Goal: Task Accomplishment & Management: Complete application form

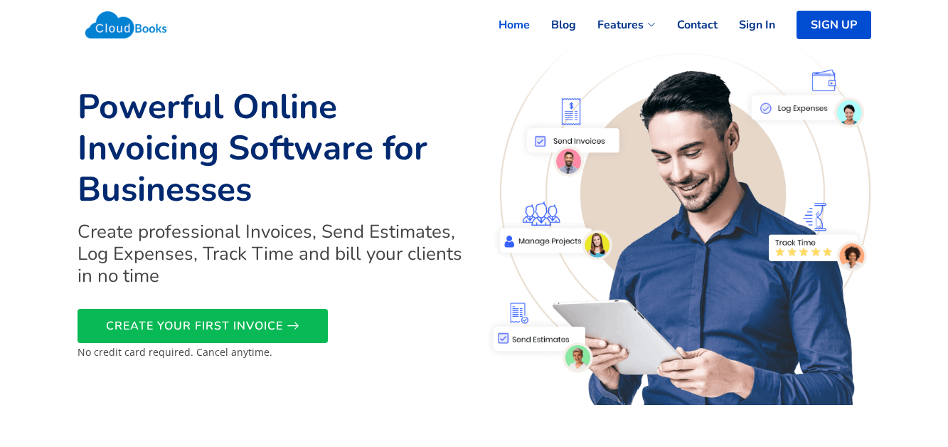
click at [520, 21] on link "Home" at bounding box center [503, 24] width 53 height 31
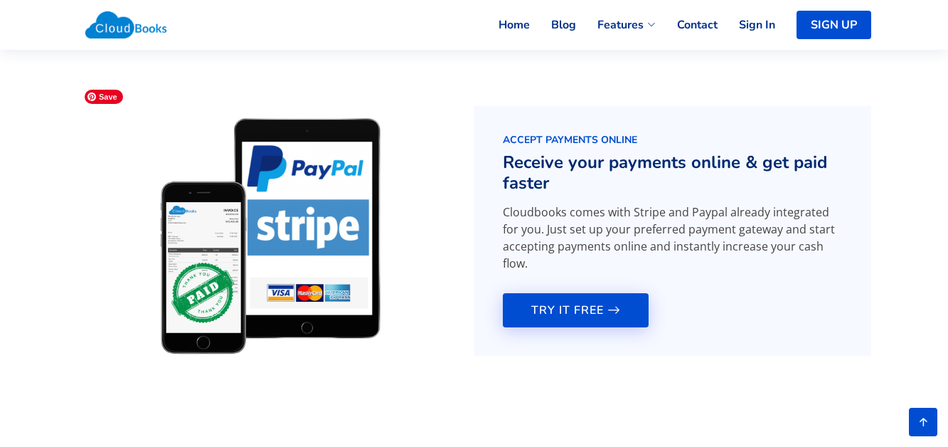
scroll to position [2062, 0]
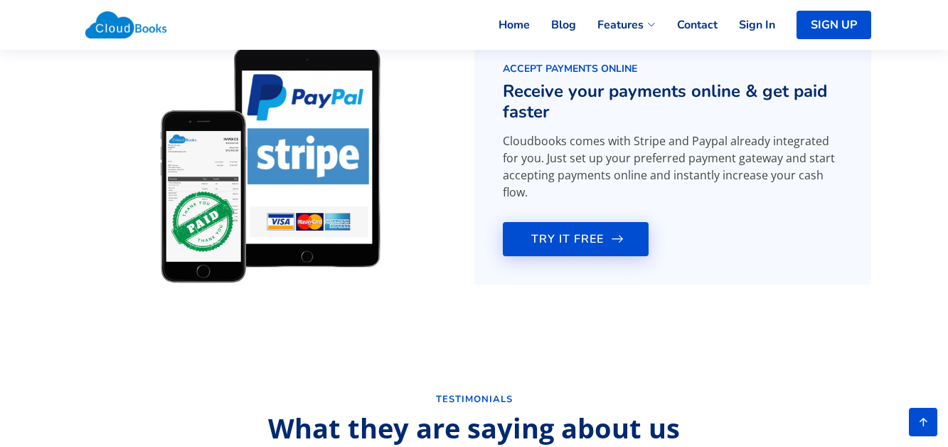
click at [544, 239] on span "TRY IT FREE" at bounding box center [567, 239] width 73 height 0
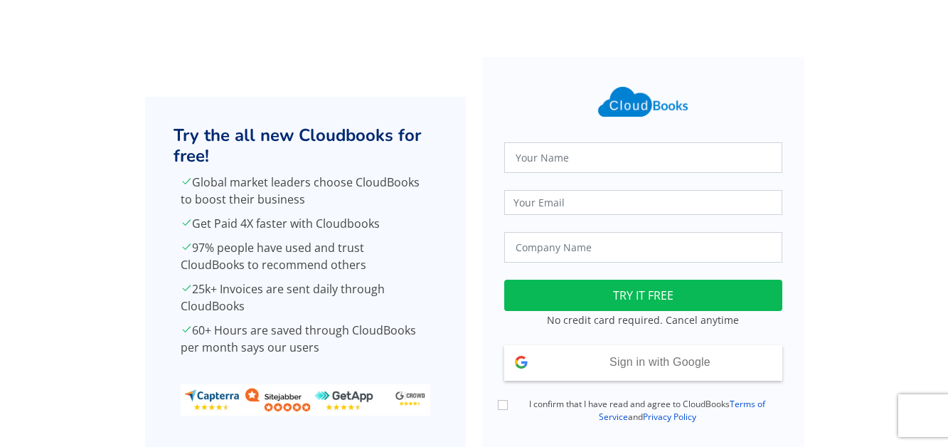
scroll to position [87, 0]
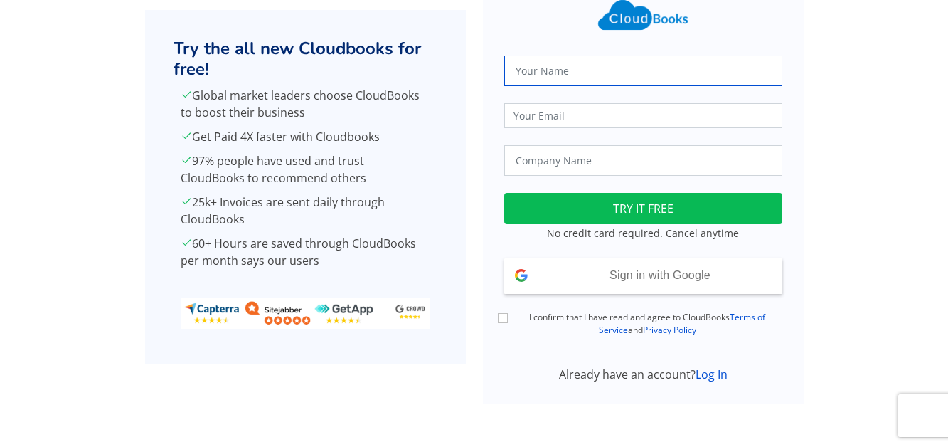
click at [565, 77] on input "text" at bounding box center [643, 70] width 278 height 31
type input "[PERSON_NAME]"
type input "david@firstsolutions.co.uk"
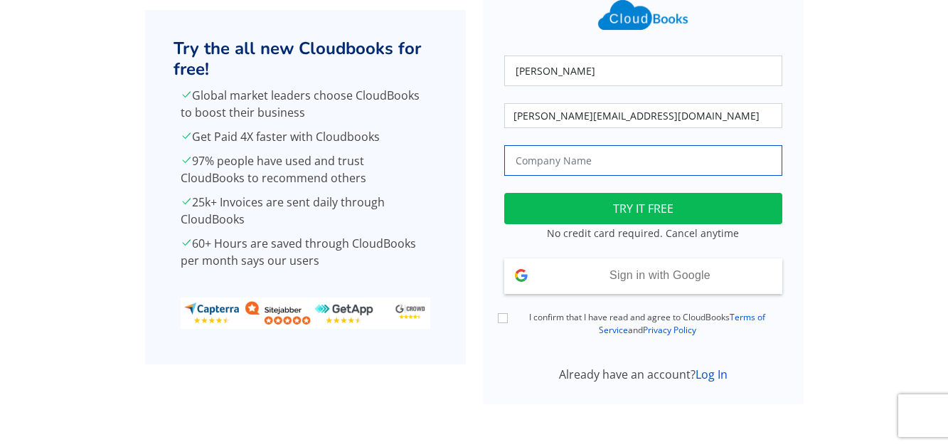
type input "Mango Wood Furniture"
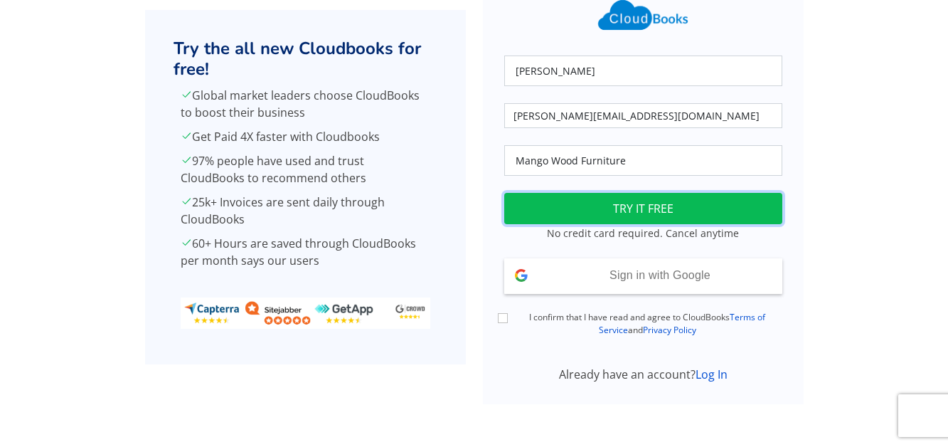
click at [611, 212] on button "TRY IT FREE" at bounding box center [643, 208] width 278 height 31
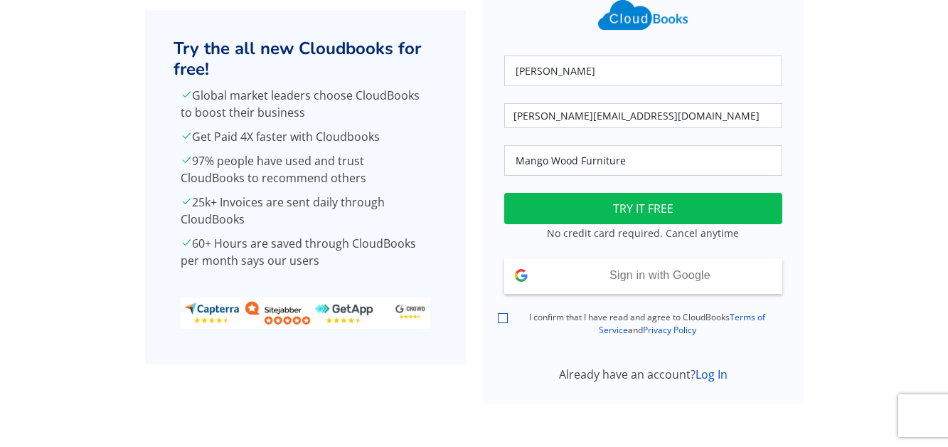
click at [501, 321] on input "I confirm that I have read and agree to CloudBooks Terms of Service and Privacy…" at bounding box center [503, 318] width 10 height 10
checkbox input "true"
click at [603, 277] on div "Sign in with Google Signed in with Google" at bounding box center [643, 276] width 278 height 36
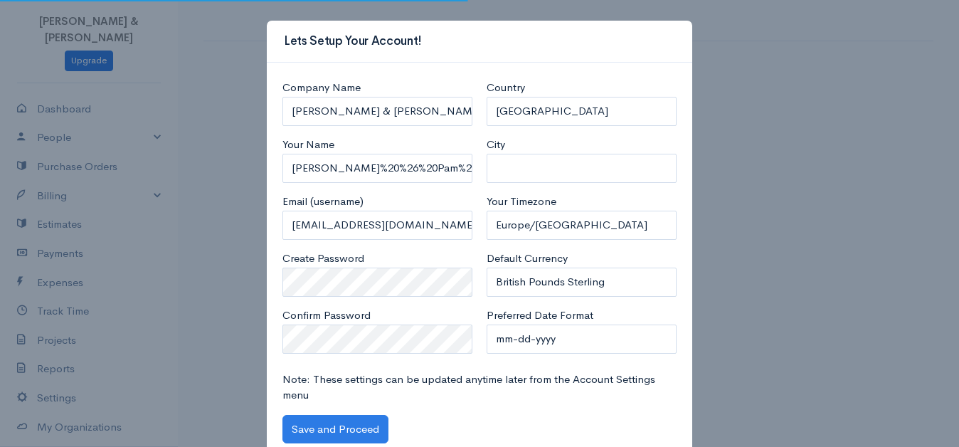
select select "United Kingdom"
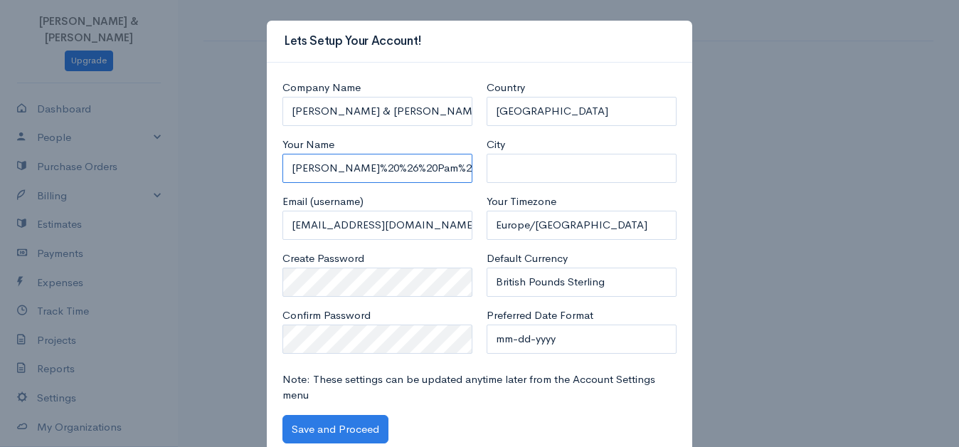
click at [312, 169] on input "David%20%26%20Pam%20Bowie" at bounding box center [377, 168] width 190 height 29
type input "David Bowie"
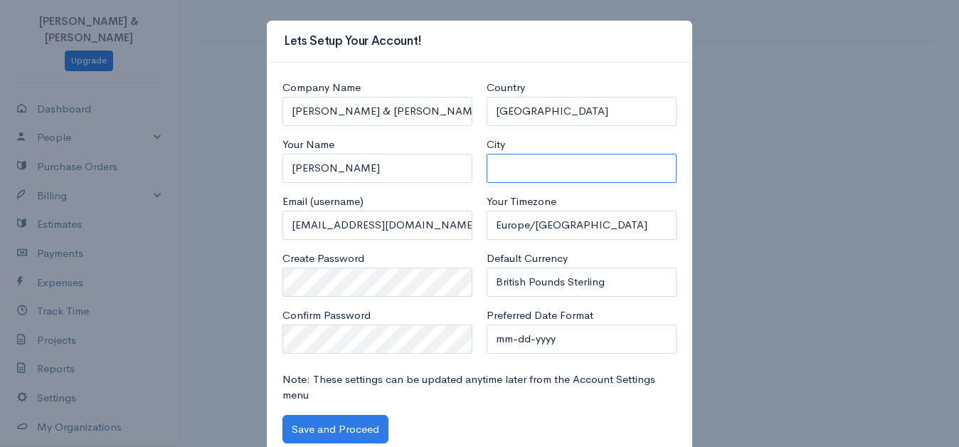
click at [524, 174] on input "City" at bounding box center [581, 168] width 190 height 29
type input "Andover"
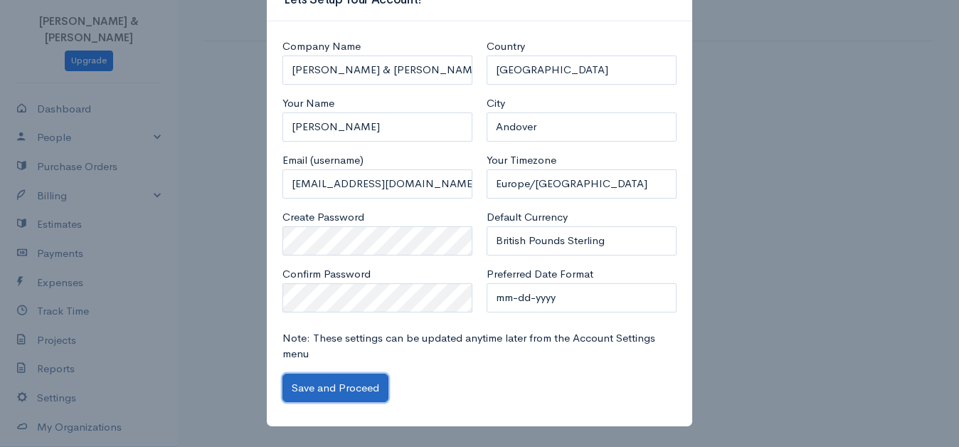
click at [341, 389] on button "Save and Proceed" at bounding box center [335, 387] width 106 height 29
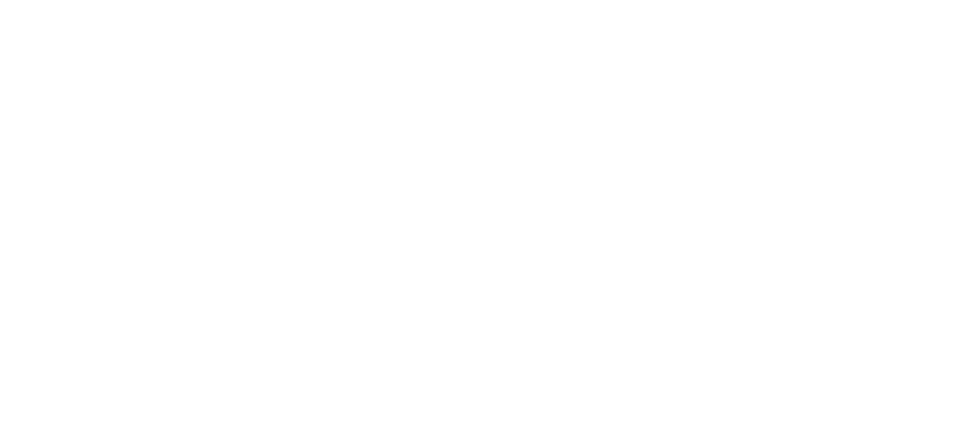
select select "365"
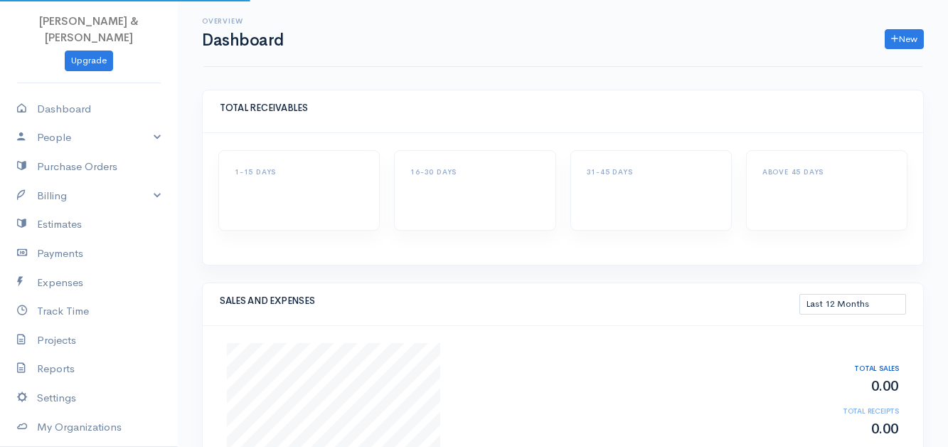
select select "365"
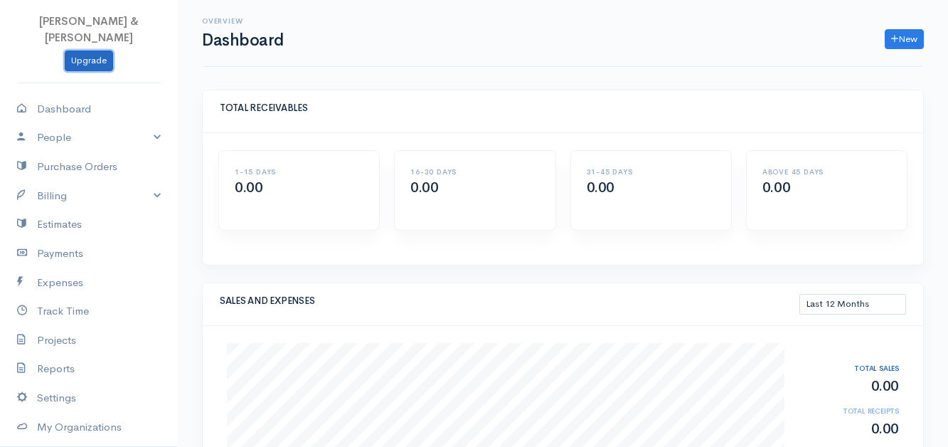
click at [80, 50] on link "Upgrade" at bounding box center [89, 60] width 48 height 21
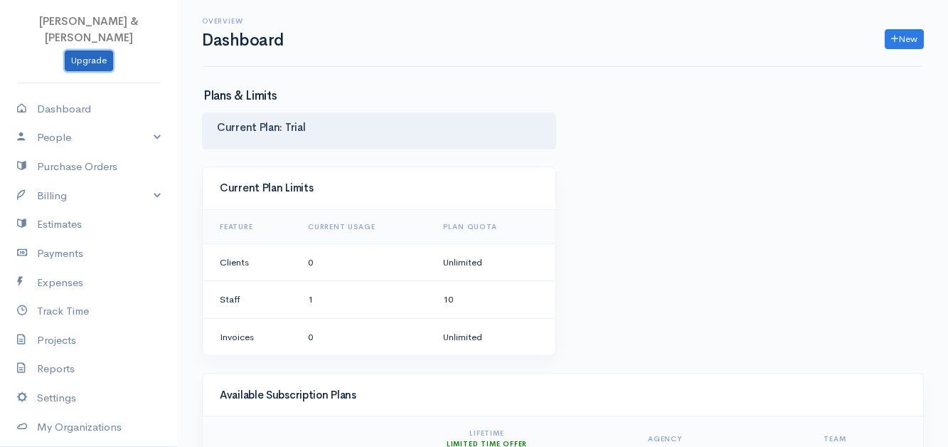
click at [86, 51] on link "Upgrade" at bounding box center [89, 60] width 48 height 21
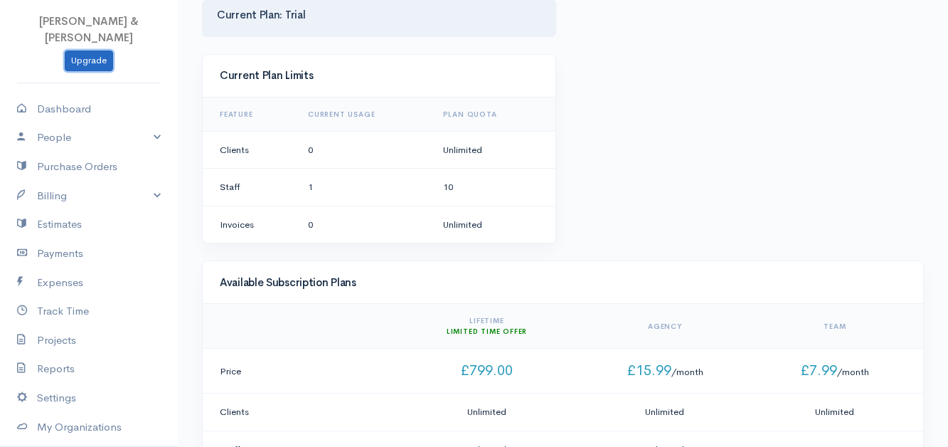
click at [88, 51] on link "Upgrade" at bounding box center [89, 60] width 48 height 21
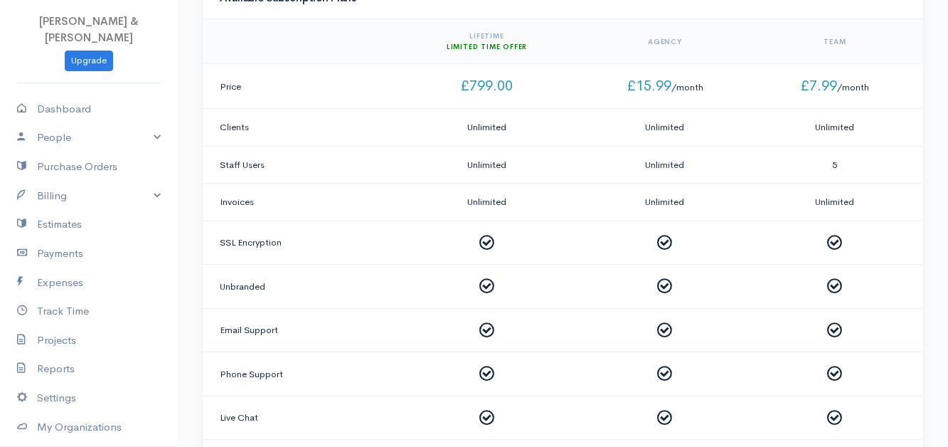
scroll to position [255, 0]
